Goal: Contribute content: Contribute content

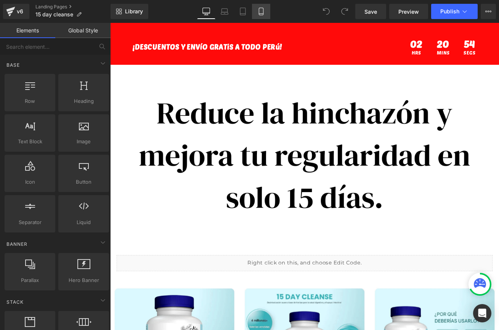
click at [252, 11] on link "Mobile" at bounding box center [261, 11] width 18 height 15
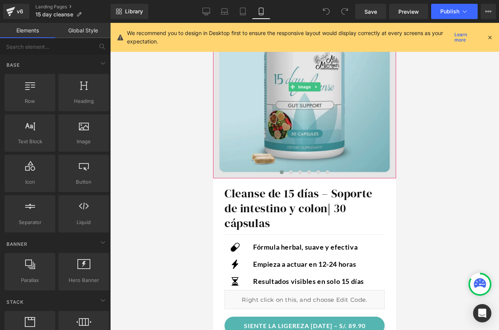
scroll to position [171, 0]
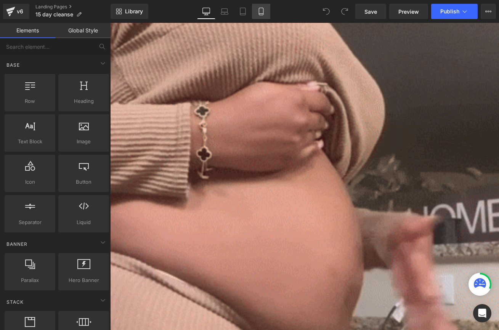
click at [266, 14] on link "Mobile" at bounding box center [261, 11] width 18 height 15
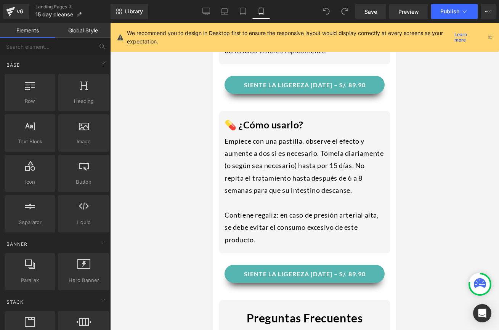
scroll to position [1061, 0]
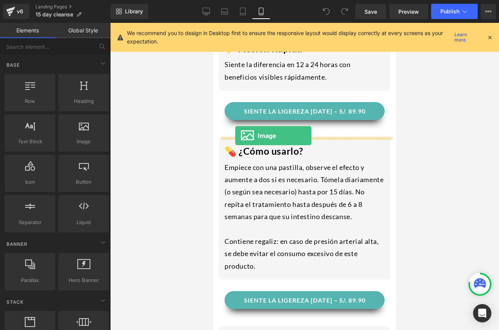
drag, startPoint x: 308, startPoint y: 162, endPoint x: 235, endPoint y: 136, distance: 77.3
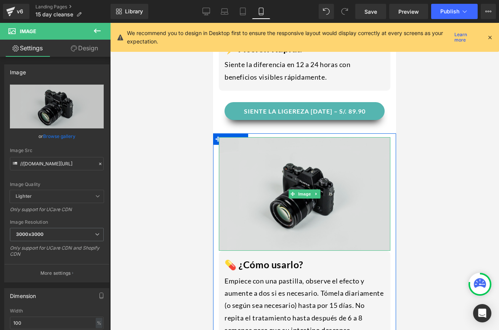
click at [256, 232] on img at bounding box center [304, 194] width 171 height 114
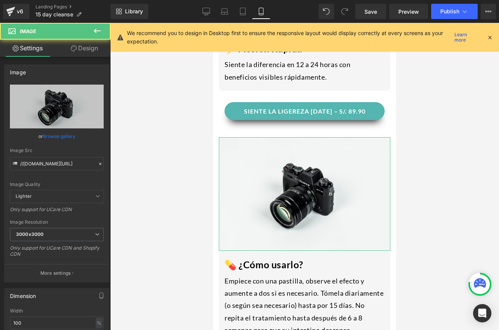
click at [84, 53] on link "Design" at bounding box center [84, 48] width 55 height 17
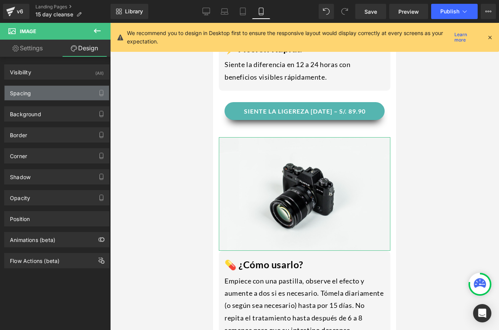
type input "0"
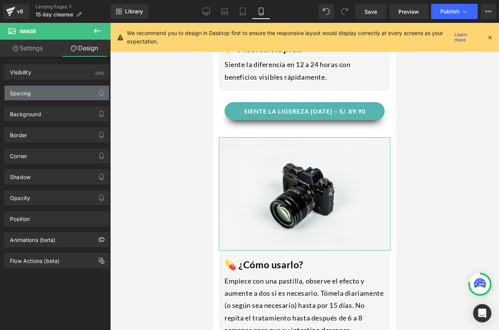
type input "0"
click at [52, 93] on div "Spacing" at bounding box center [57, 93] width 104 height 14
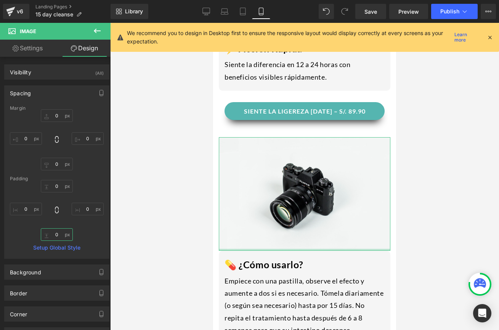
click at [58, 231] on input "0" at bounding box center [57, 234] width 32 height 13
click at [58, 234] on input "0" at bounding box center [57, 234] width 32 height 13
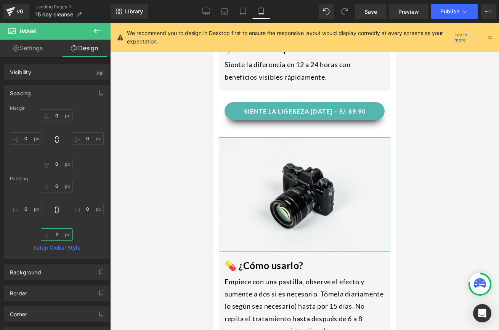
type input "20"
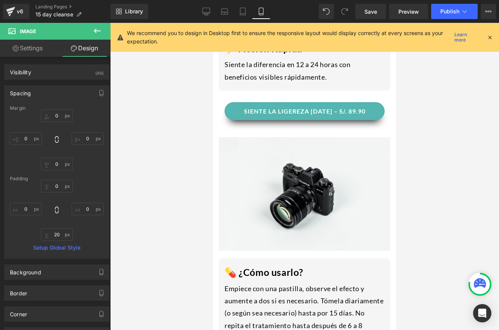
click at [428, 230] on div at bounding box center [304, 176] width 389 height 307
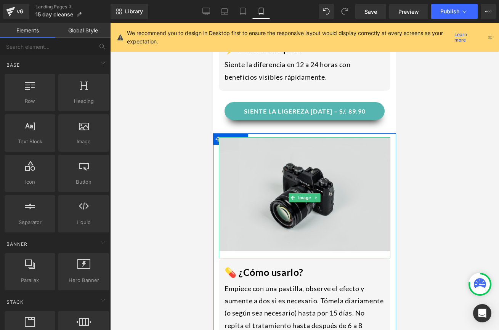
click at [357, 181] on img at bounding box center [304, 197] width 171 height 121
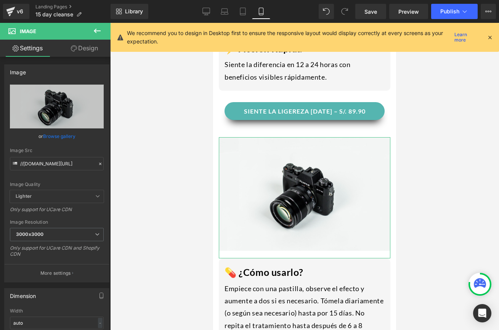
click at [85, 48] on link "Design" at bounding box center [84, 48] width 55 height 17
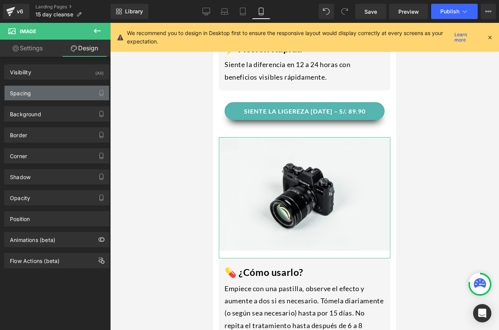
click at [61, 95] on div "Spacing" at bounding box center [57, 93] width 104 height 14
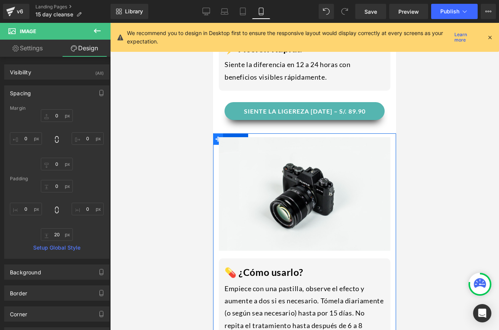
click at [215, 142] on span at bounding box center [218, 138] width 10 height 11
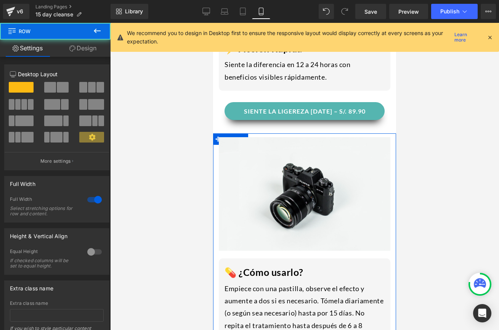
click at [86, 53] on link "Design" at bounding box center [82, 48] width 55 height 17
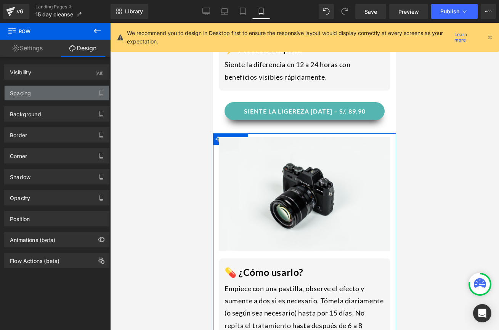
click at [43, 89] on div "Spacing" at bounding box center [57, 93] width 104 height 14
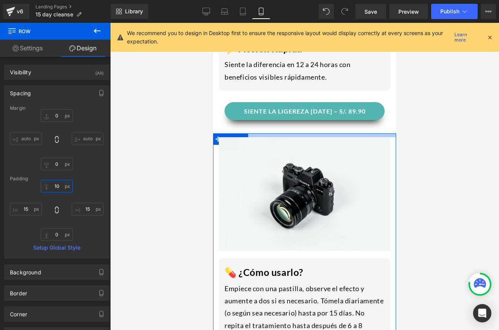
click at [60, 187] on input "10" at bounding box center [57, 186] width 32 height 13
type input "0"
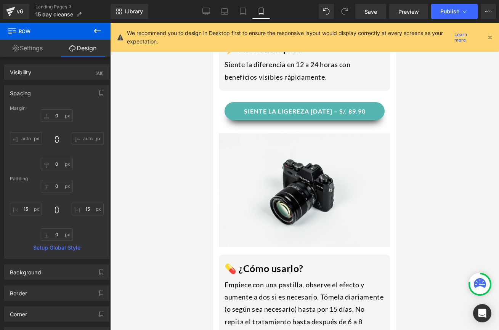
click at [152, 209] on div at bounding box center [304, 176] width 389 height 307
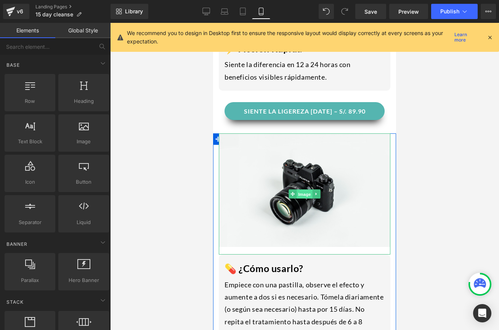
click at [306, 198] on span "Image" at bounding box center [304, 194] width 16 height 9
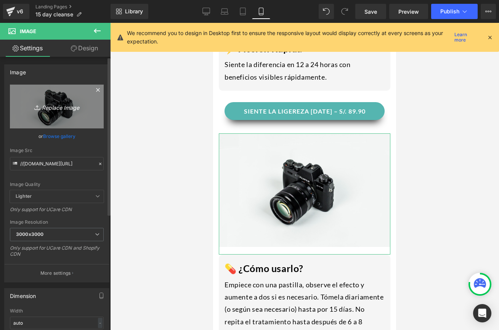
click at [61, 110] on icon "Replace Image" at bounding box center [56, 107] width 61 height 10
type input "C:\fakepath\s-l1600.jpg"
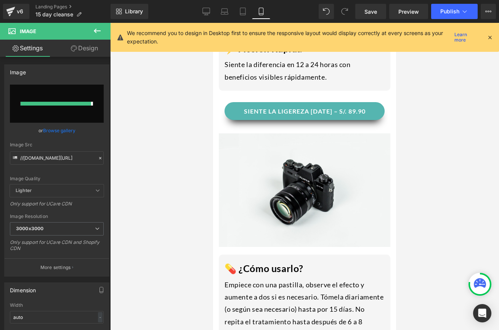
type input "https://ucarecdn.com/aad94148-f24d-443d-9868-69741c4cc99d/-/format/auto/-/previ…"
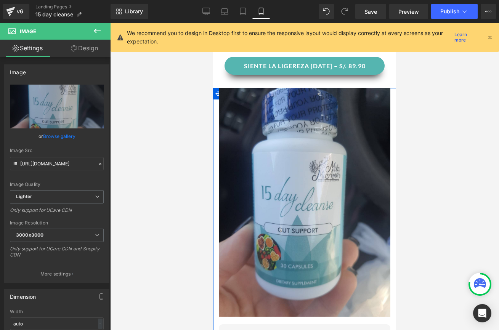
scroll to position [1105, 0]
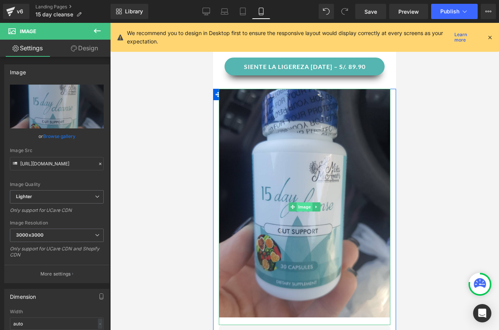
click at [304, 203] on span "Image" at bounding box center [304, 206] width 16 height 9
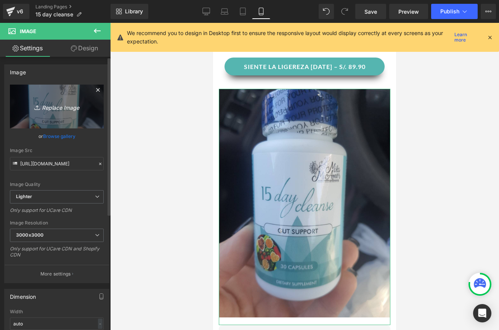
click at [56, 108] on icon "Replace Image" at bounding box center [56, 107] width 61 height 10
type input "C:\fakepath\41_1080x.webp"
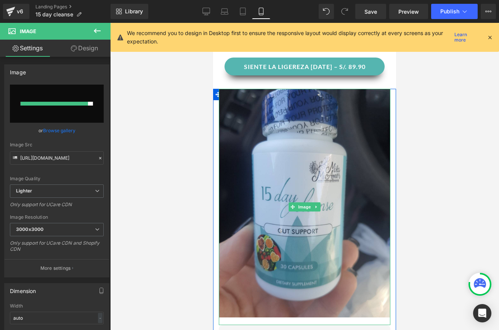
type input "https://ucarecdn.com/946a784e-e38f-4aeb-adce-23a599fcc512/-/format/auto/-/previ…"
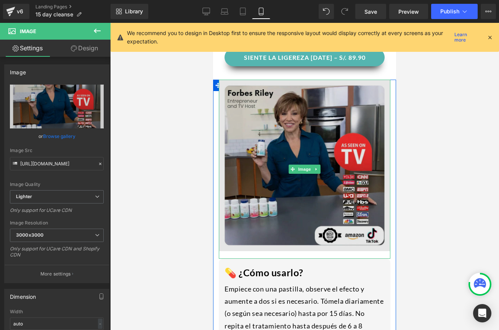
scroll to position [1116, 0]
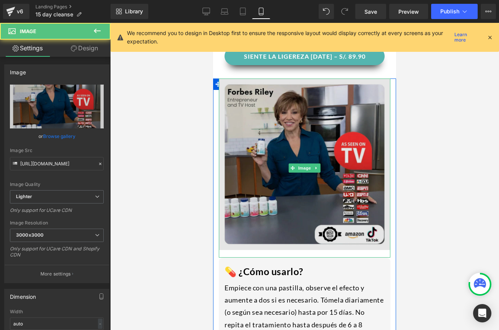
click at [354, 188] on img at bounding box center [304, 168] width 171 height 179
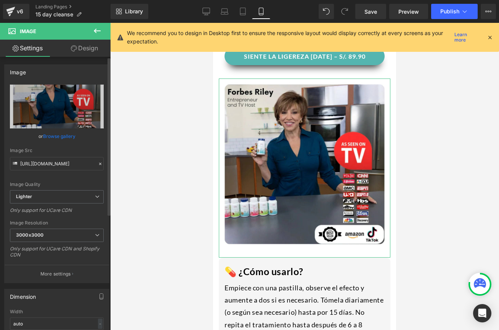
click at [83, 53] on link "Design" at bounding box center [84, 48] width 55 height 17
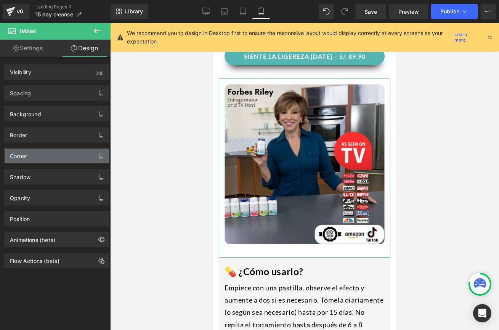
click at [34, 163] on div "Corner" at bounding box center [57, 156] width 104 height 14
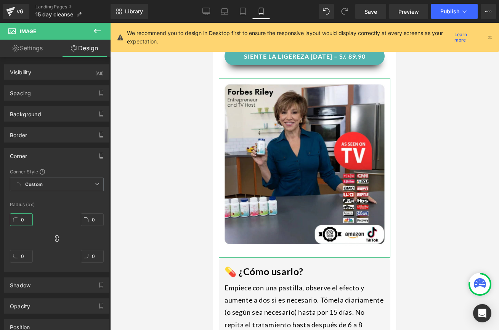
click at [28, 219] on input "0" at bounding box center [21, 219] width 23 height 13
type input "1"
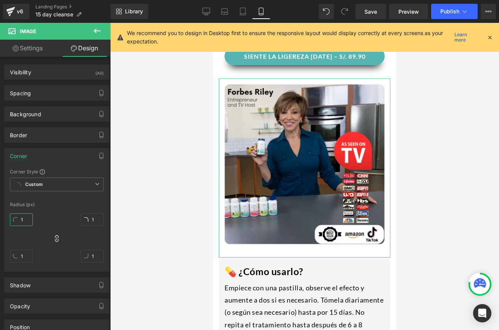
type input "10"
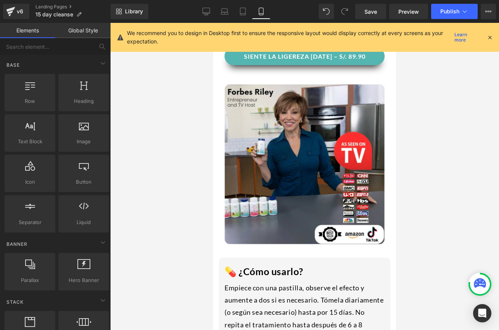
click at [164, 227] on div at bounding box center [304, 176] width 389 height 307
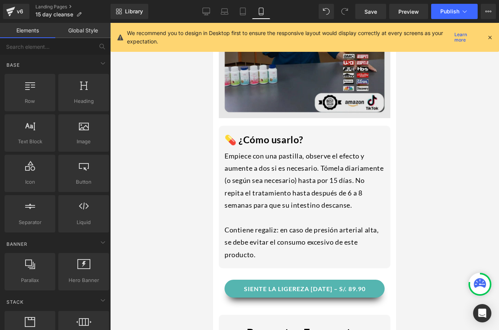
scroll to position [1218, 0]
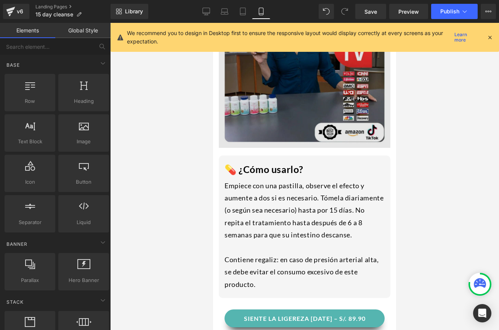
click at [304, 143] on img at bounding box center [304, 65] width 171 height 179
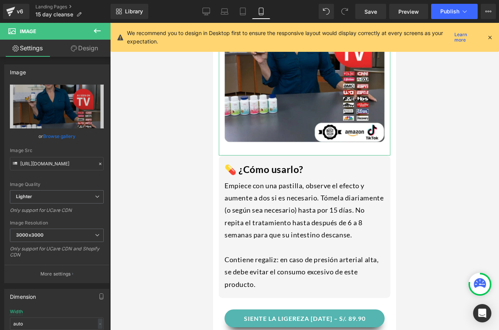
click at [85, 51] on link "Design" at bounding box center [84, 48] width 55 height 17
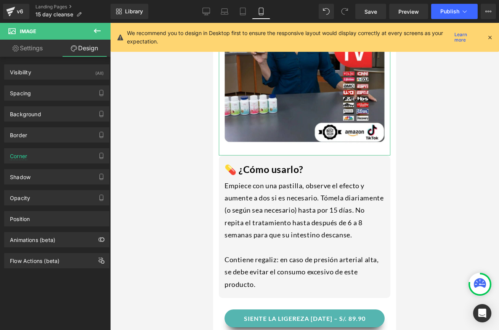
type input "0"
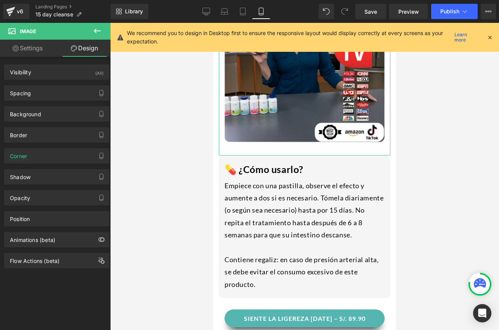
type input "0"
type input "20"
type input "0"
click at [46, 95] on div "Spacing" at bounding box center [57, 93] width 104 height 14
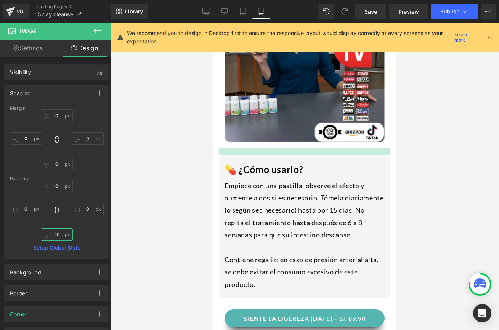
click at [58, 236] on input "20" at bounding box center [57, 234] width 32 height 13
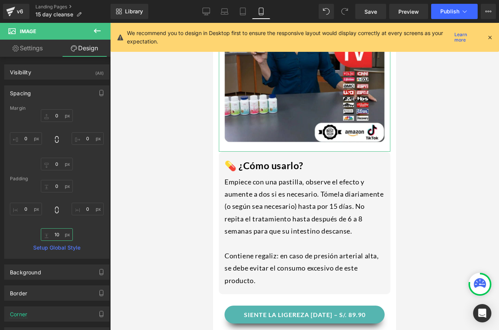
type input "1"
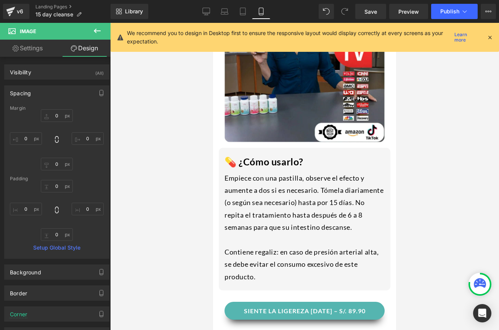
click at [432, 155] on div at bounding box center [304, 176] width 389 height 307
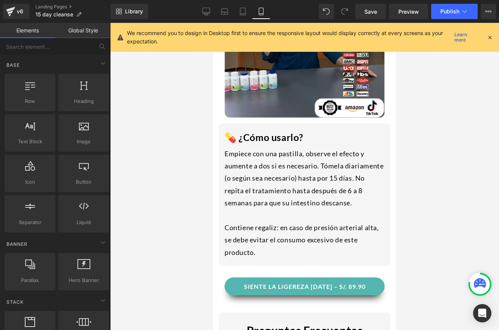
scroll to position [1238, 0]
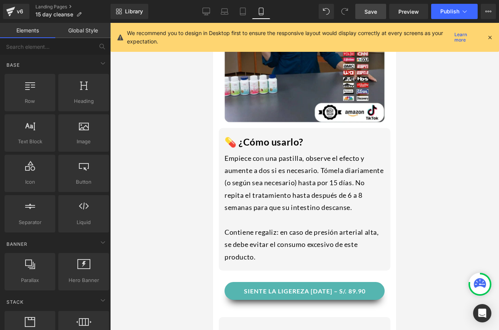
click at [379, 9] on link "Save" at bounding box center [370, 11] width 31 height 15
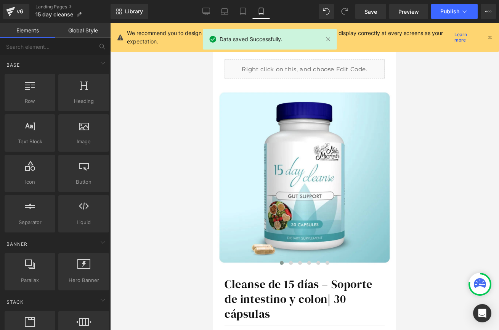
scroll to position [0, 0]
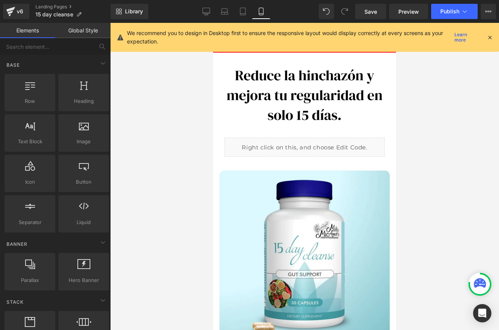
click at [487, 40] on icon at bounding box center [489, 37] width 7 height 7
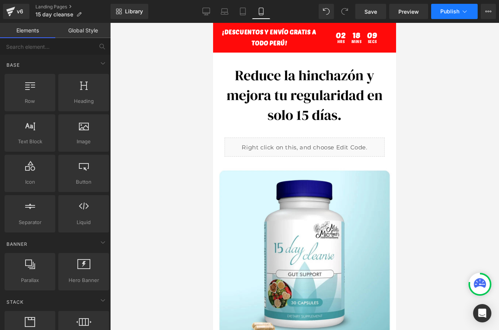
click at [450, 9] on span "Publish" at bounding box center [449, 11] width 19 height 6
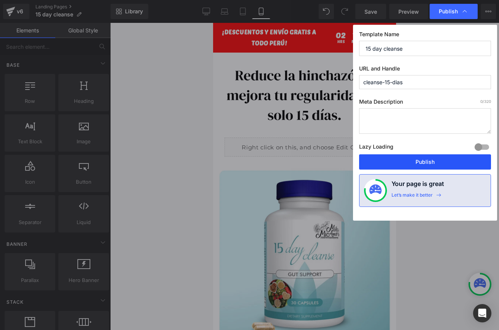
click at [409, 164] on button "Publish" at bounding box center [425, 161] width 132 height 15
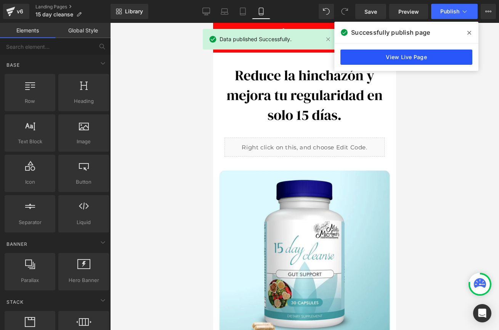
click at [423, 56] on link "View Live Page" at bounding box center [406, 57] width 132 height 15
